Goal: Task Accomplishment & Management: Manage account settings

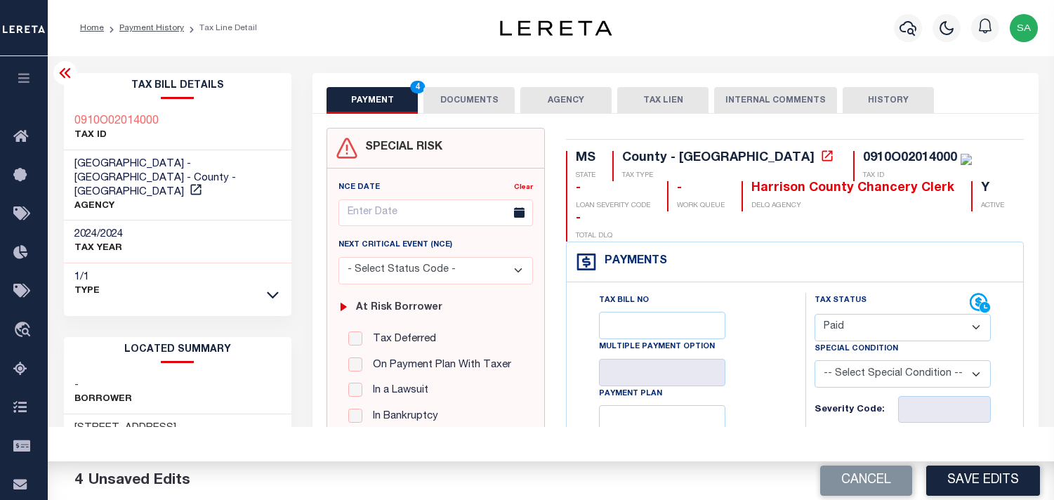
select select "PYD"
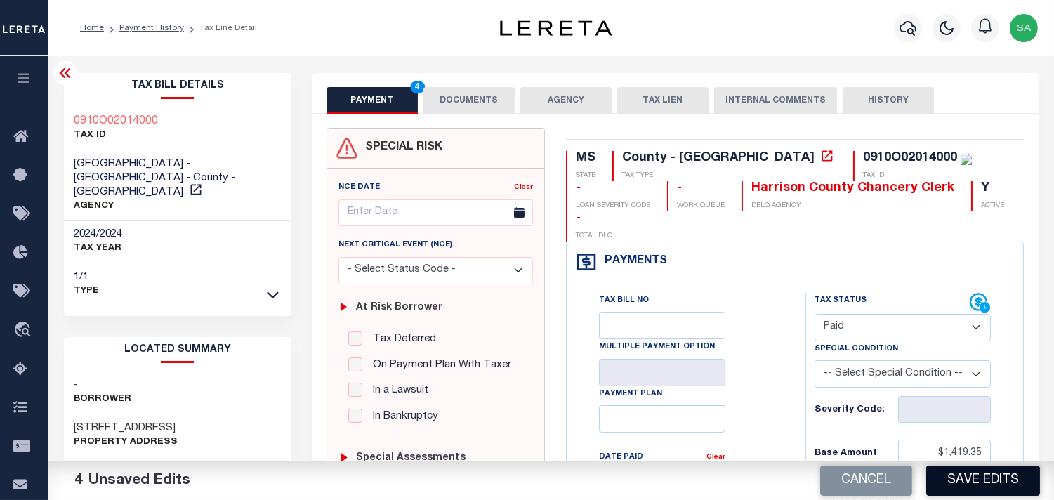
click at [977, 478] on button "Save Edits" at bounding box center [983, 481] width 114 height 30
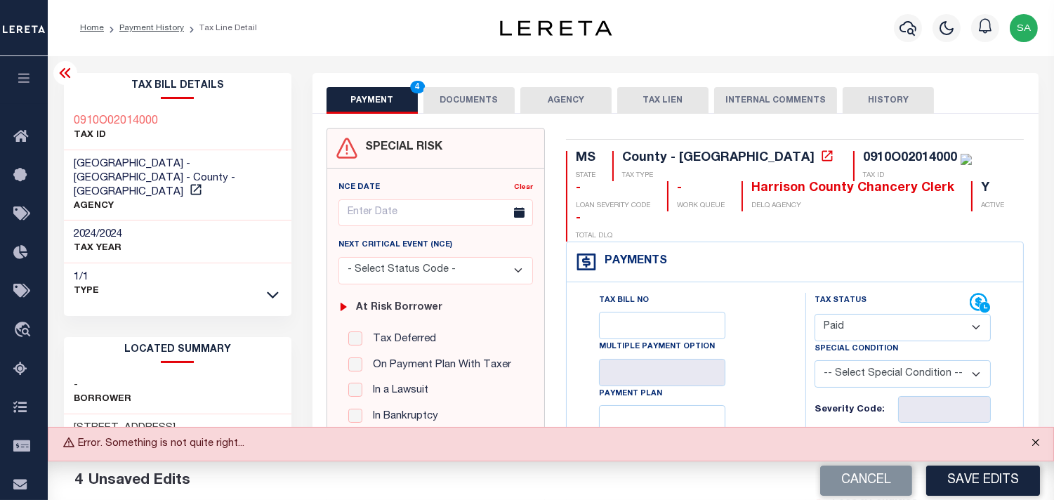
click at [1038, 439] on button "Close" at bounding box center [1035, 443] width 35 height 31
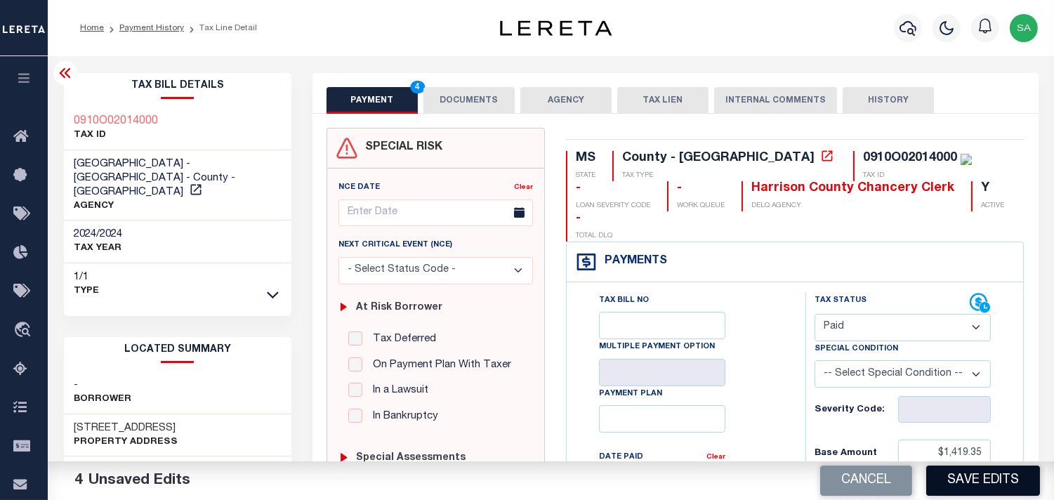
click at [969, 475] on button "Save Edits" at bounding box center [983, 481] width 114 height 30
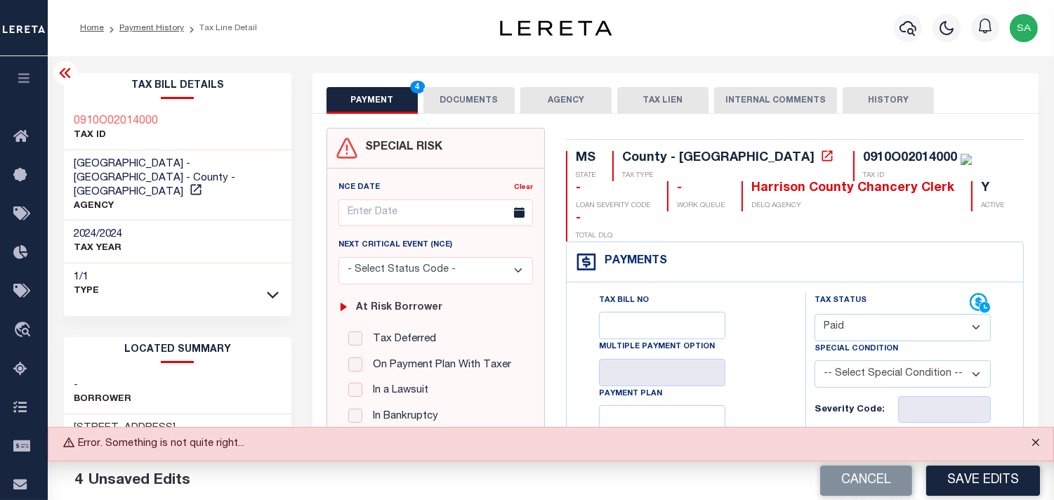
drag, startPoint x: 1040, startPoint y: 445, endPoint x: 1032, endPoint y: 454, distance: 12.1
click at [1040, 445] on button "Close" at bounding box center [1035, 443] width 35 height 31
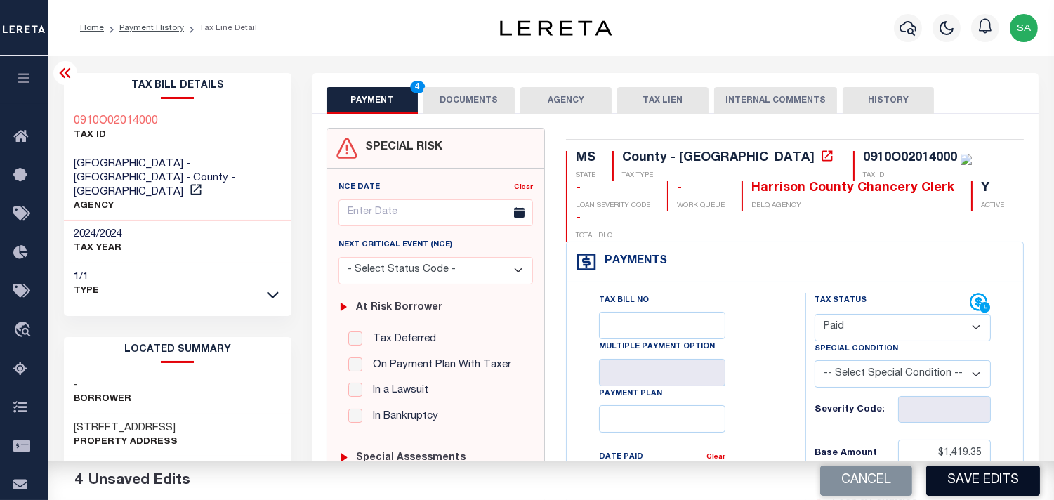
click at [998, 476] on button "Save Edits" at bounding box center [983, 481] width 114 height 30
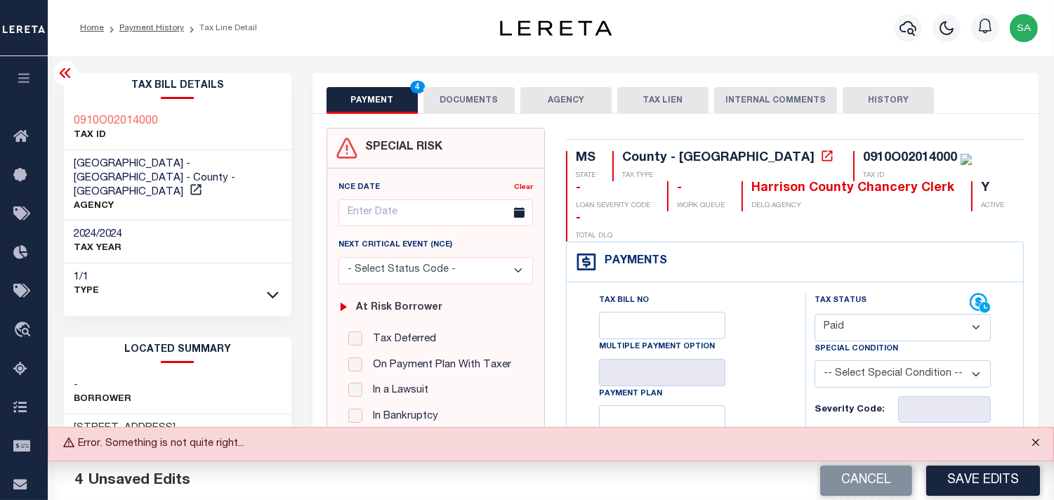
click at [1040, 441] on button "Close" at bounding box center [1035, 443] width 35 height 31
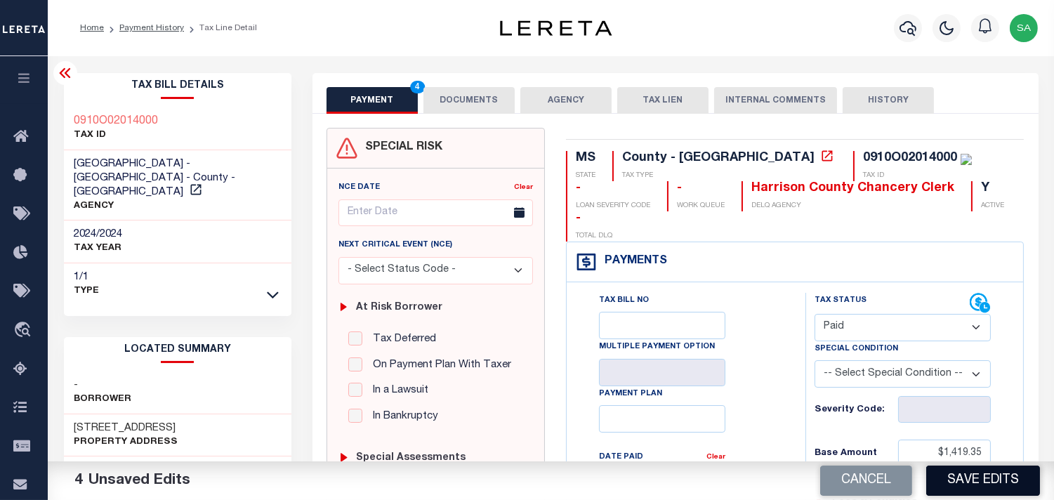
click at [1006, 476] on button "Save Edits" at bounding box center [983, 481] width 114 height 30
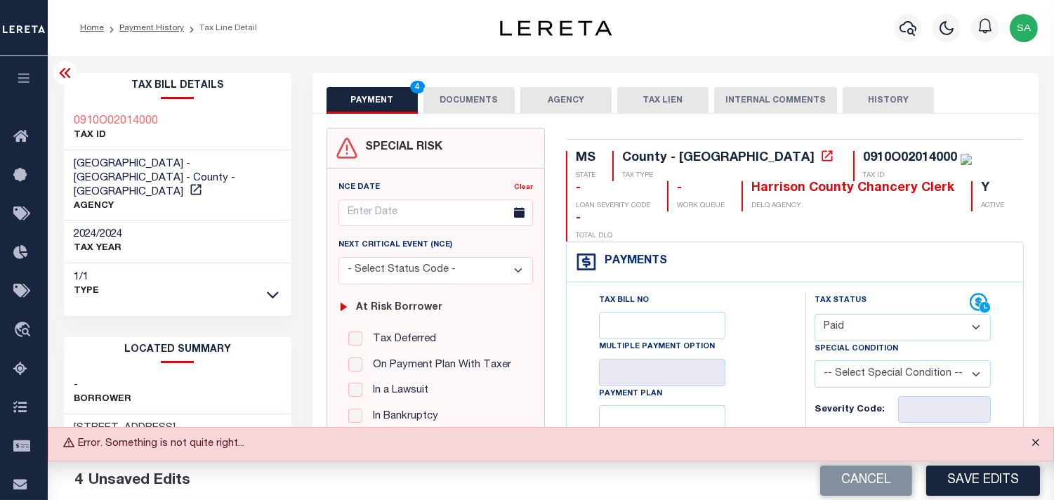
click at [1035, 442] on button "Close" at bounding box center [1035, 443] width 35 height 31
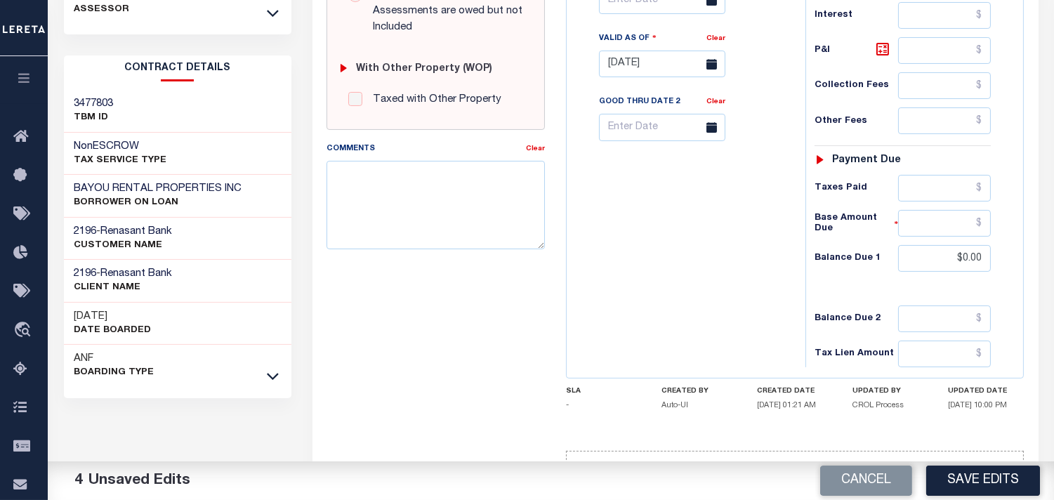
scroll to position [565, 0]
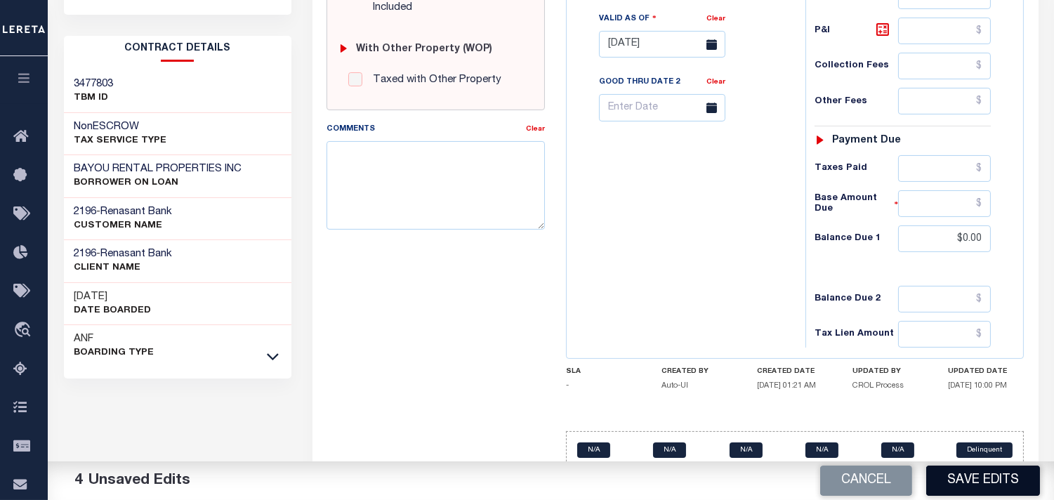
click at [990, 494] on button "Save Edits" at bounding box center [983, 481] width 114 height 30
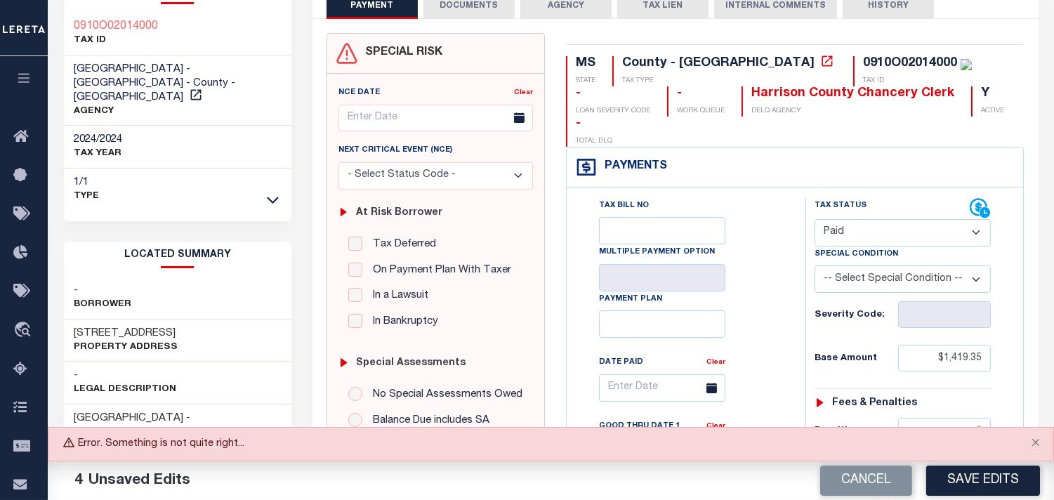
scroll to position [0, 0]
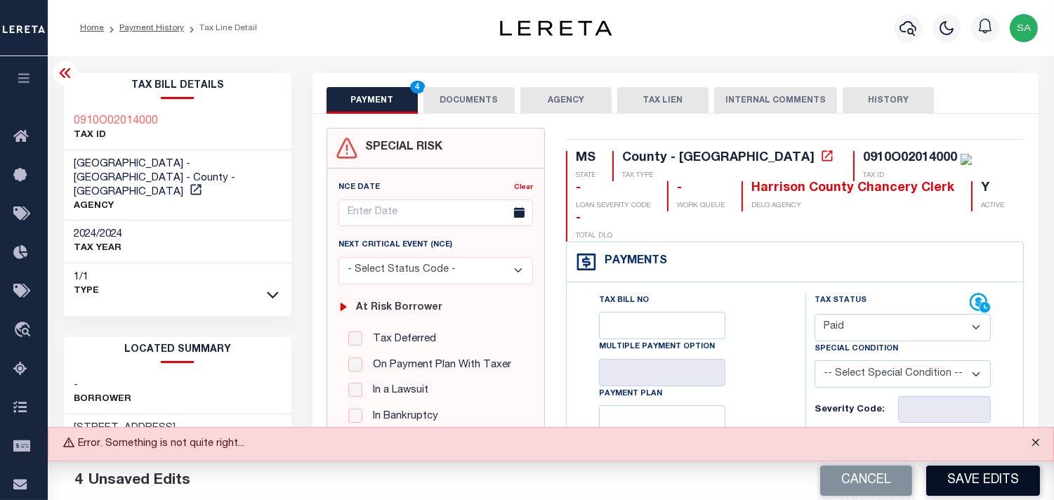
drag, startPoint x: 1037, startPoint y: 440, endPoint x: 1016, endPoint y: 471, distance: 36.8
click at [1037, 440] on button "Close" at bounding box center [1035, 443] width 35 height 31
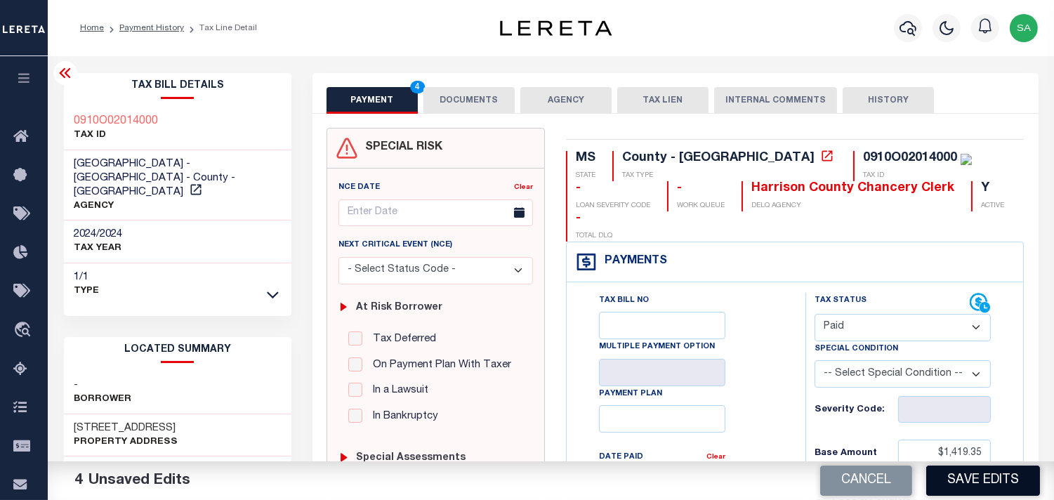
click at [1006, 492] on button "Save Edits" at bounding box center [983, 481] width 114 height 30
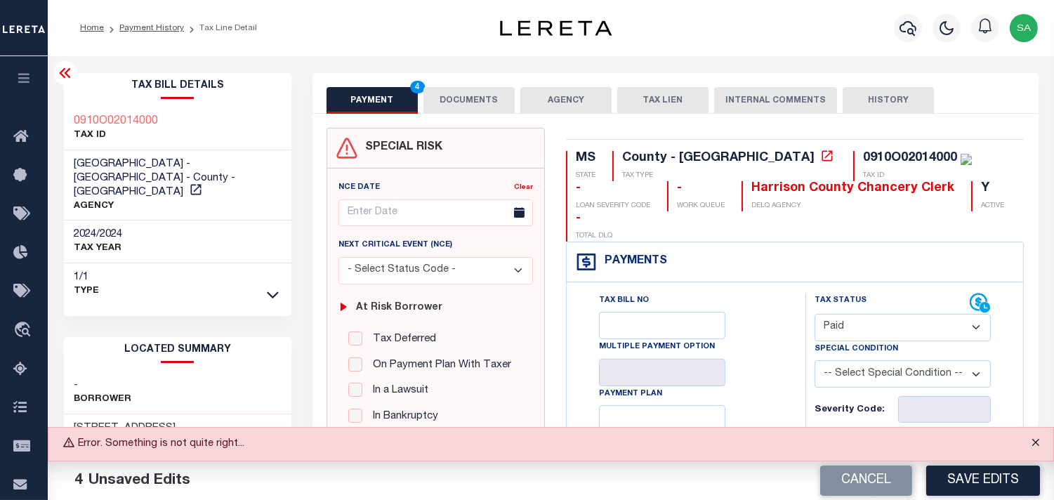
click at [1043, 441] on button "Close" at bounding box center [1035, 443] width 35 height 31
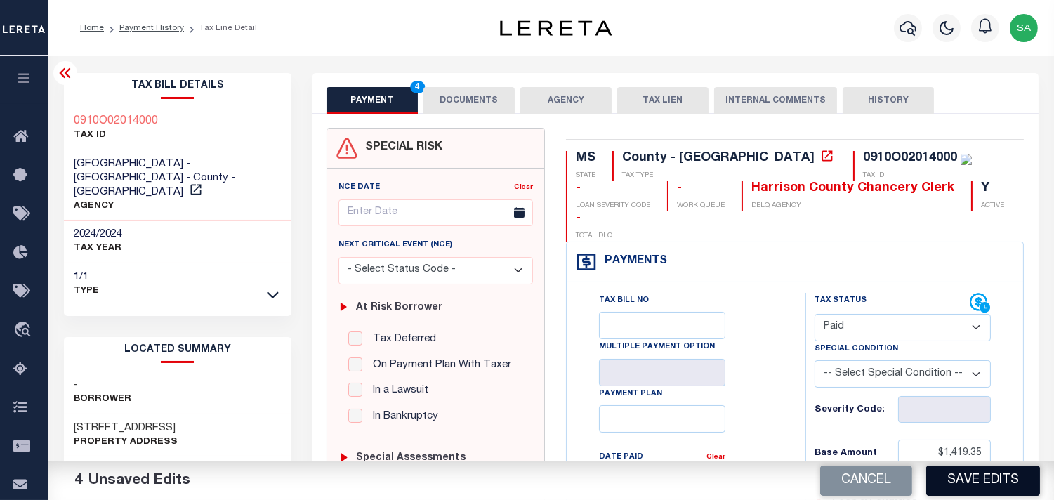
click at [976, 480] on button "Save Edits" at bounding box center [983, 481] width 114 height 30
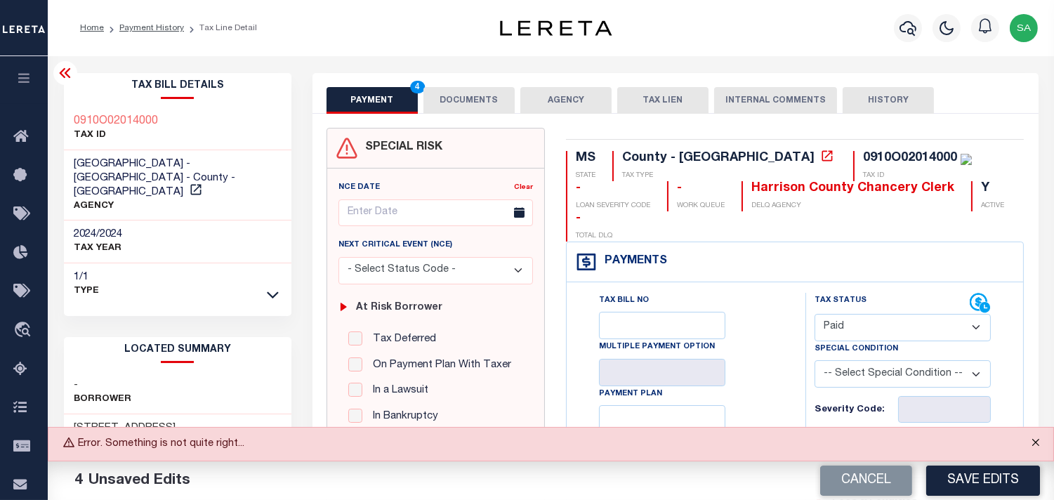
click at [1035, 445] on button "Close" at bounding box center [1035, 443] width 35 height 31
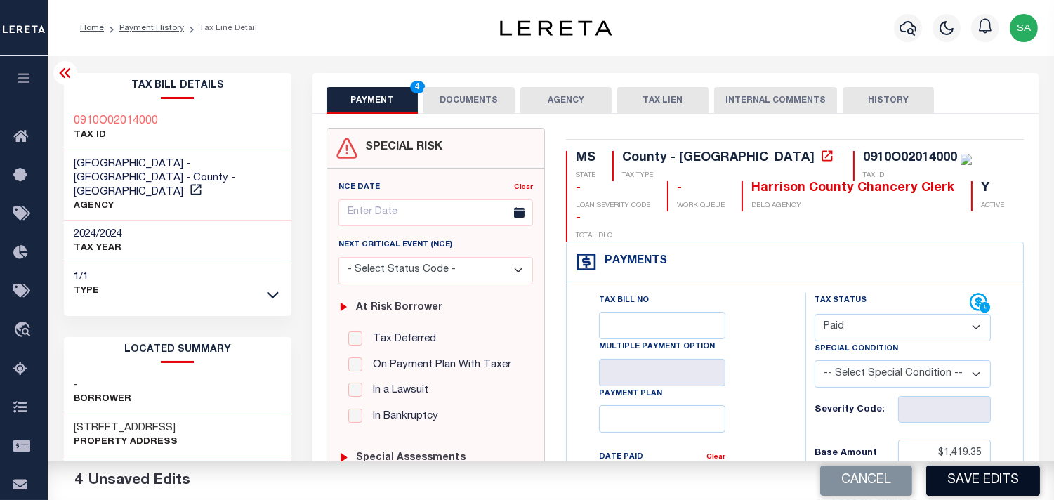
click at [1009, 485] on button "Save Edits" at bounding box center [983, 481] width 114 height 30
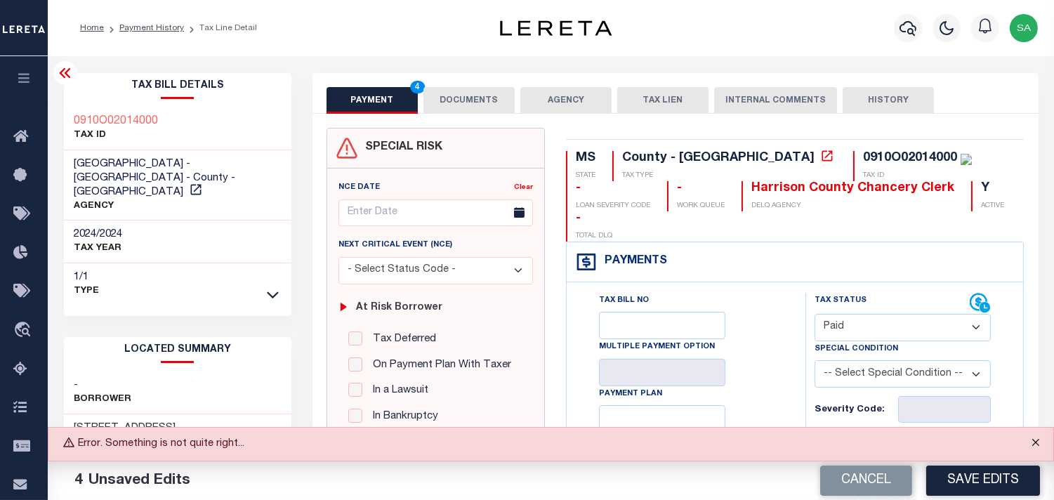
click at [1035, 443] on button "Close" at bounding box center [1035, 443] width 35 height 31
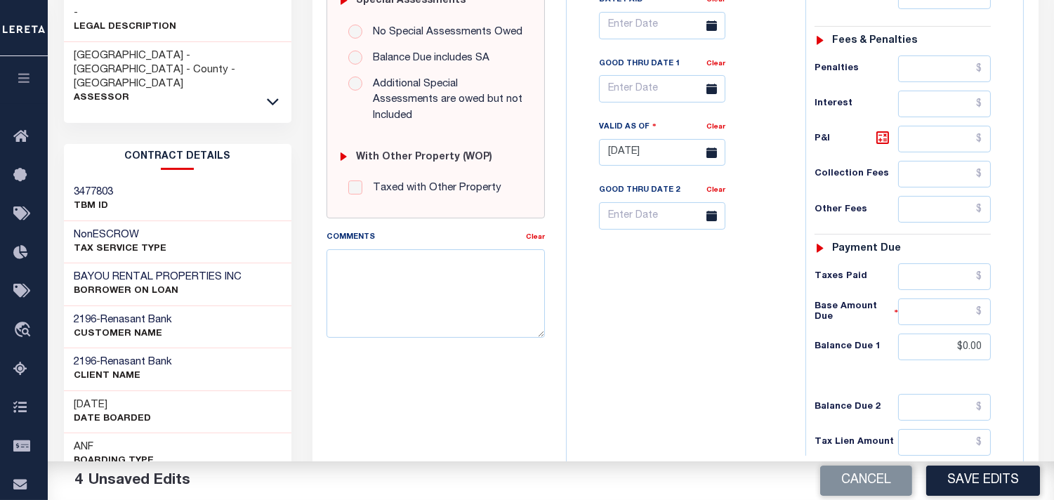
scroll to position [565, 0]
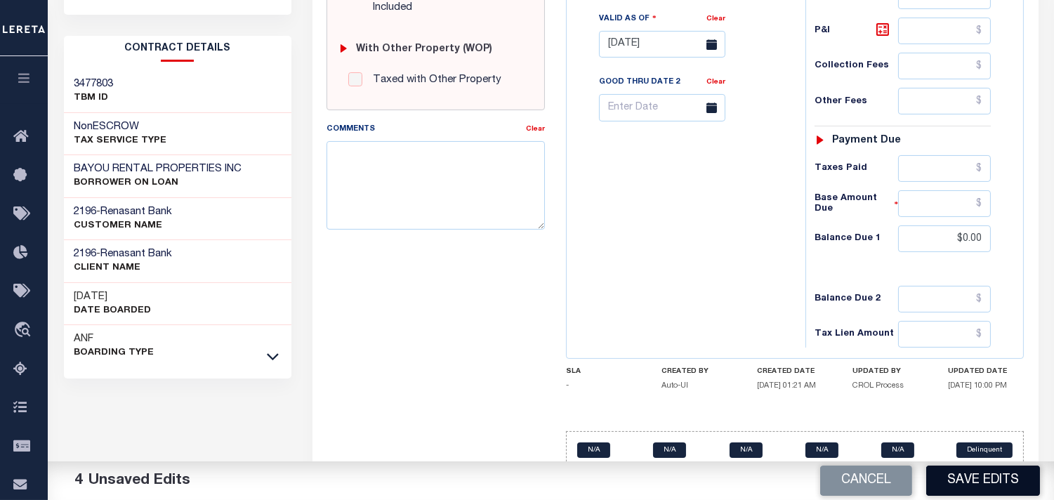
click at [995, 478] on button "Save Edits" at bounding box center [983, 481] width 114 height 30
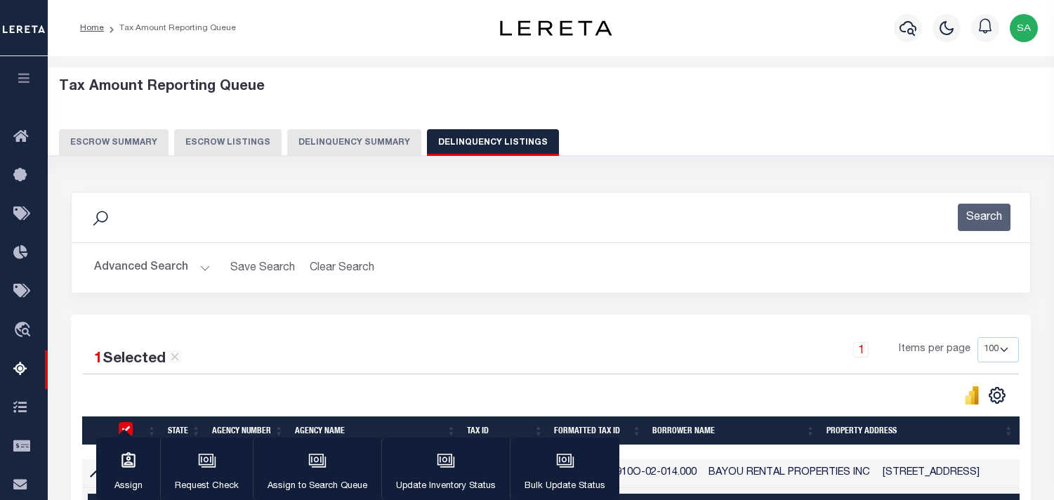
select select "100"
click at [128, 465] on input "checkbox" at bounding box center [126, 472] width 14 height 14
checkbox input "false"
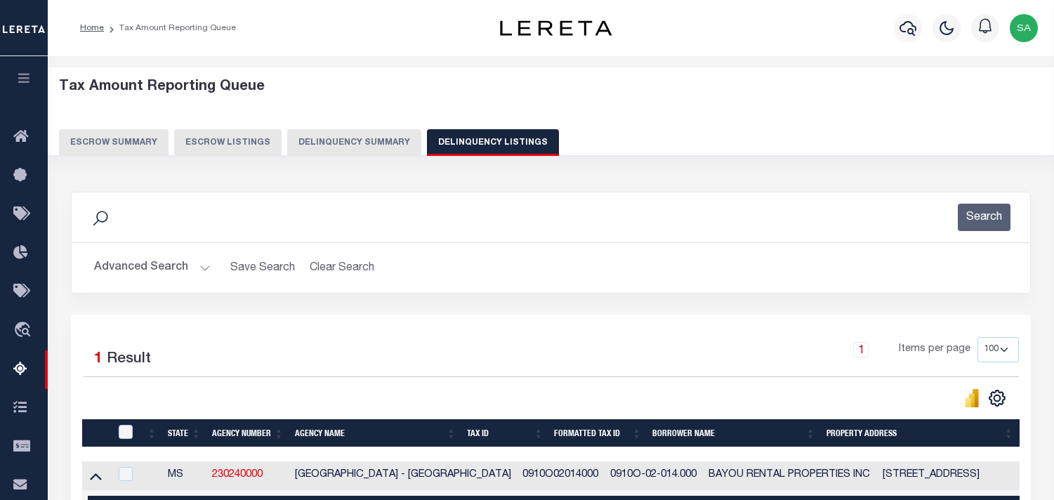
select select "100"
click at [735, 464] on div "Search Advanced Search Save Search Clear Search tblassign_wrapper_dynamictable_…" at bounding box center [551, 396] width 979 height 437
